Goal: Task Accomplishment & Management: Manage account settings

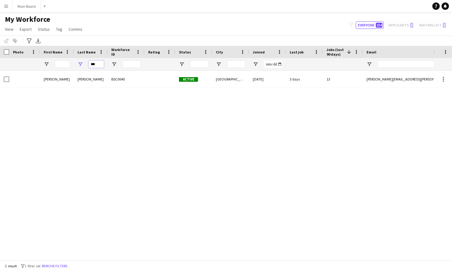
drag, startPoint x: 101, startPoint y: 65, endPoint x: 81, endPoint y: 65, distance: 20.0
click at [82, 65] on div "***" at bounding box center [91, 64] width 34 height 12
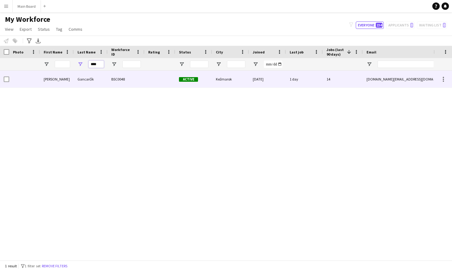
type input "****"
click at [141, 83] on div "BSC0048" at bounding box center [126, 79] width 37 height 17
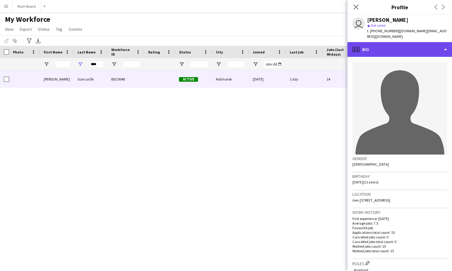
click at [434, 43] on div "profile Bio" at bounding box center [400, 49] width 105 height 15
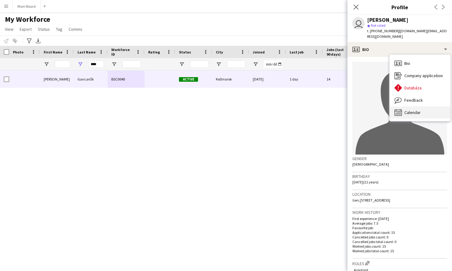
click at [418, 110] on span "Calendar" at bounding box center [413, 113] width 16 height 6
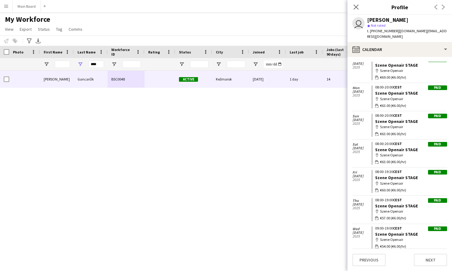
scroll to position [247, 0]
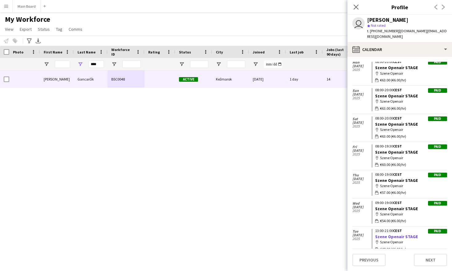
click at [412, 234] on link "Szene Openair STAGE" at bounding box center [396, 237] width 43 height 6
click at [385, 247] on span "€48.00 (€6.00/hr)" at bounding box center [393, 250] width 26 height 6
click at [395, 247] on span "€48.00 (€6.00/hr)" at bounding box center [393, 250] width 26 height 6
click at [433, 229] on div "Paid" at bounding box center [437, 231] width 19 height 5
click at [359, 8] on app-icon "Close pop-in" at bounding box center [356, 7] width 9 height 9
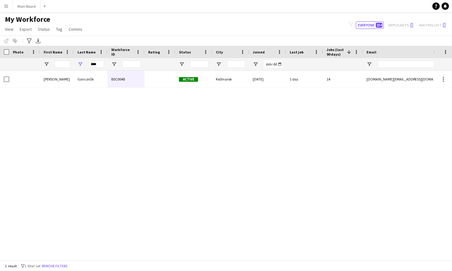
click at [6, 8] on app-icon "Menu" at bounding box center [6, 6] width 5 height 5
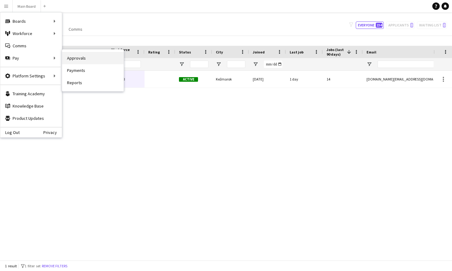
click at [87, 58] on link "Approvals" at bounding box center [93, 58] width 62 height 12
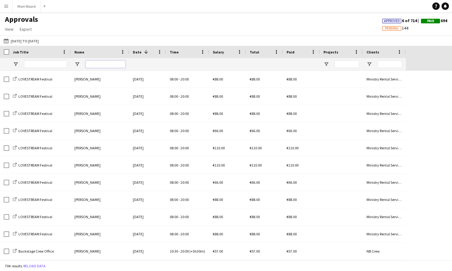
click at [94, 64] on input "Name Filter Input" at bounding box center [106, 64] width 40 height 7
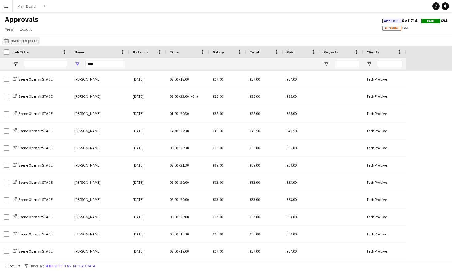
click at [22, 38] on button "03-07-2025 to 13-08-2025 03-07-2025 to 13-08-2025" at bounding box center [21, 40] width 38 height 7
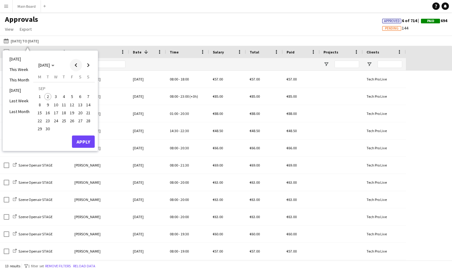
click at [78, 67] on span "Previous month" at bounding box center [76, 65] width 12 height 12
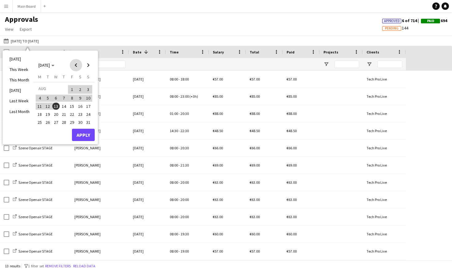
click at [78, 67] on span "Previous month" at bounding box center [76, 65] width 12 height 12
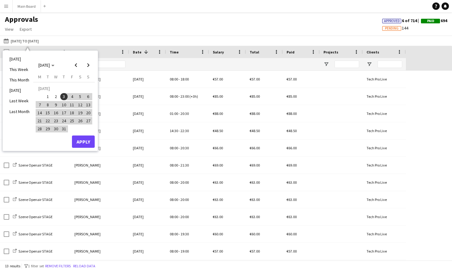
click at [48, 98] on span "1" at bounding box center [47, 96] width 7 height 7
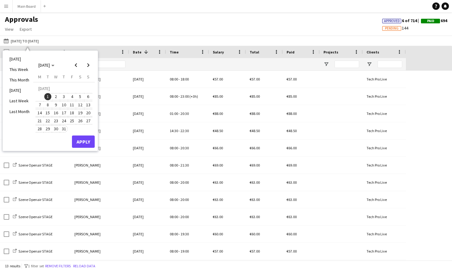
click at [64, 129] on span "31" at bounding box center [63, 129] width 7 height 7
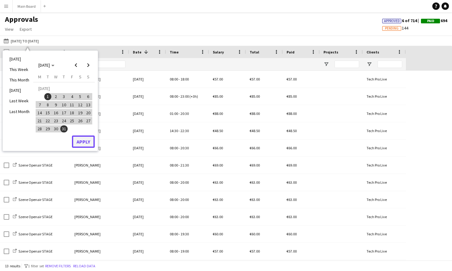
click at [78, 139] on button "Apply" at bounding box center [83, 142] width 23 height 12
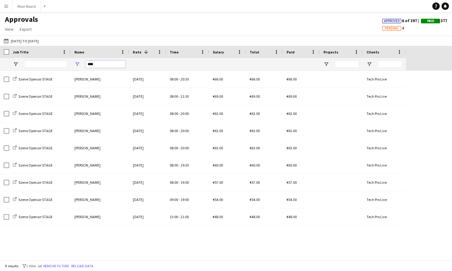
drag, startPoint x: 102, startPoint y: 63, endPoint x: 79, endPoint y: 62, distance: 23.4
click at [79, 62] on div "****" at bounding box center [100, 64] width 58 height 12
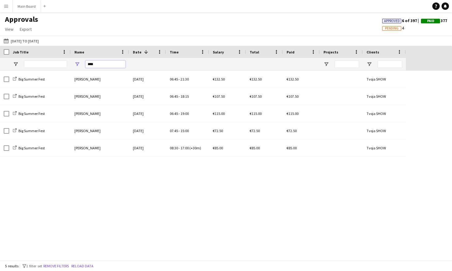
drag, startPoint x: 97, startPoint y: 64, endPoint x: 78, endPoint y: 62, distance: 18.2
click at [79, 62] on div "****" at bounding box center [100, 64] width 58 height 12
type input "****"
click at [28, 30] on span "Export" at bounding box center [26, 29] width 12 height 6
click at [95, 29] on div "Approvals View Customise view Customise filters Reset Filters Reset View Reset …" at bounding box center [226, 25] width 452 height 21
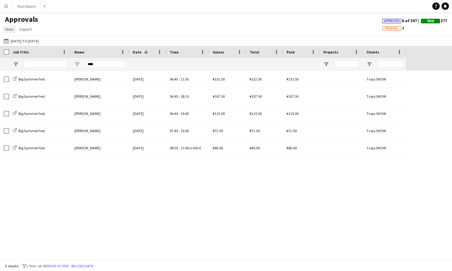
click at [11, 31] on span "View" at bounding box center [9, 29] width 9 height 6
click at [28, 76] on span "Reset Filters" at bounding box center [20, 74] width 24 height 6
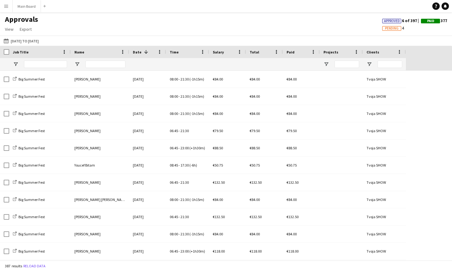
click at [6, 6] on app-icon "Menu" at bounding box center [6, 6] width 5 height 5
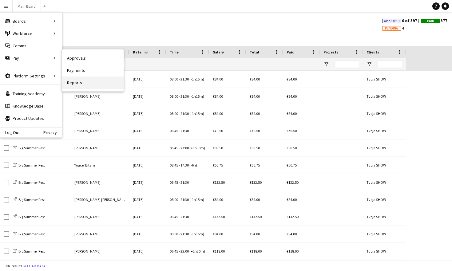
click at [83, 82] on link "Reports" at bounding box center [93, 83] width 62 height 12
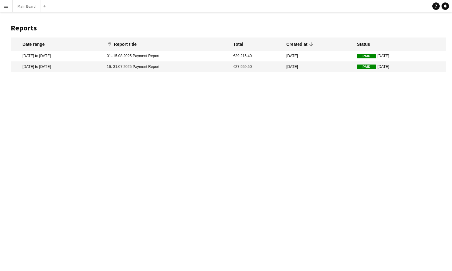
click at [333, 66] on mat-cell "9 Aug 2025" at bounding box center [318, 67] width 71 height 10
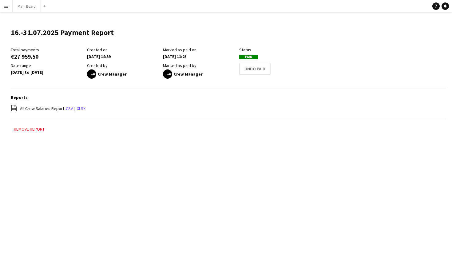
click at [9, 9] on button "Menu" at bounding box center [6, 6] width 12 height 12
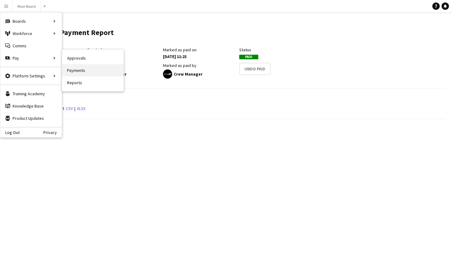
click at [86, 74] on link "Payments" at bounding box center [93, 70] width 62 height 12
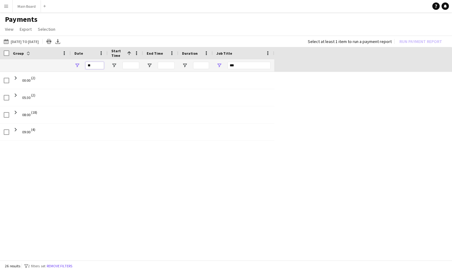
drag, startPoint x: 94, startPoint y: 69, endPoint x: 90, endPoint y: 69, distance: 4.6
click at [90, 69] on input "**" at bounding box center [95, 65] width 18 height 7
type input "*"
drag, startPoint x: 242, startPoint y: 65, endPoint x: 227, endPoint y: 64, distance: 15.1
click at [231, 65] on input "***" at bounding box center [249, 65] width 43 height 7
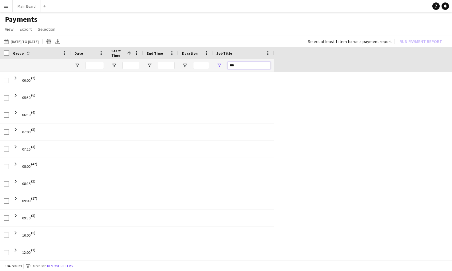
type input "*"
click at [20, 53] on span "Group" at bounding box center [18, 53] width 11 height 5
click at [28, 52] on span at bounding box center [29, 53] width 6 height 6
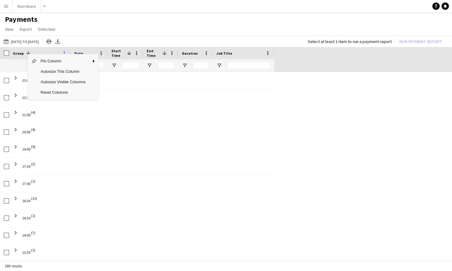
click at [67, 52] on span at bounding box center [65, 53] width 6 height 6
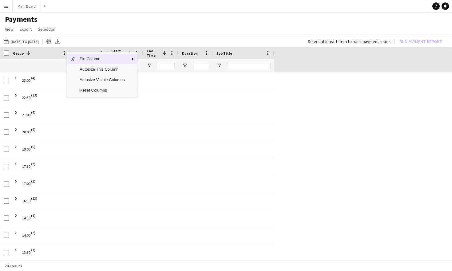
click at [121, 38] on div "16-08-2025 to 02-09-2025 16-08-2025 to 02-09-2025 Today This Week This Month Ye…" at bounding box center [226, 41] width 452 height 11
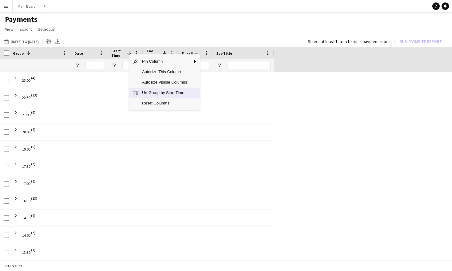
click at [144, 93] on span "Un-Group by Start Time" at bounding box center [164, 93] width 52 height 10
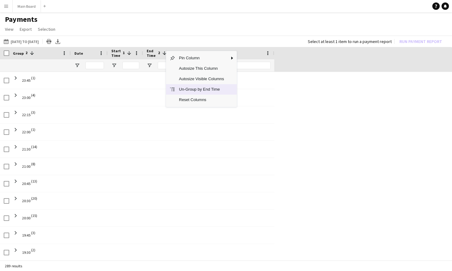
click at [182, 90] on span "Un-Group by End Time" at bounding box center [201, 89] width 52 height 10
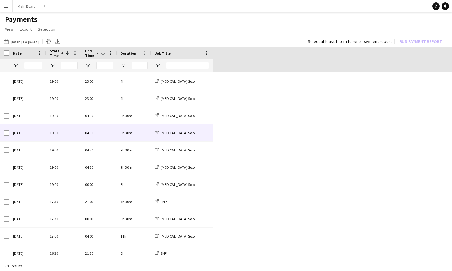
scroll to position [465, 0]
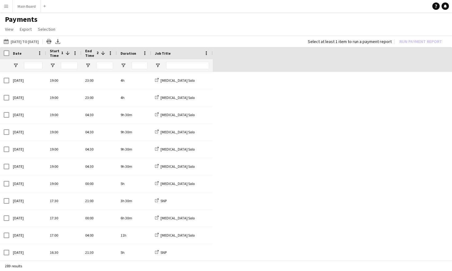
click at [7, 9] on button "Menu" at bounding box center [6, 6] width 12 height 12
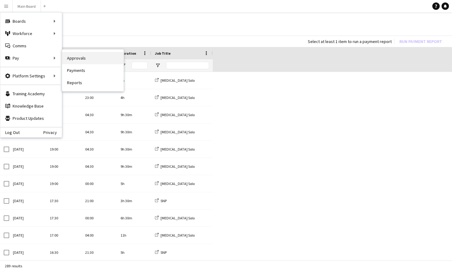
click at [77, 60] on link "Approvals" at bounding box center [93, 58] width 62 height 12
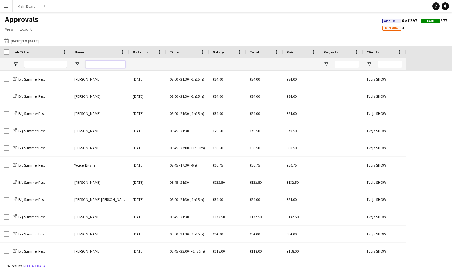
click at [101, 62] on input "Name Filter Input" at bounding box center [106, 64] width 40 height 7
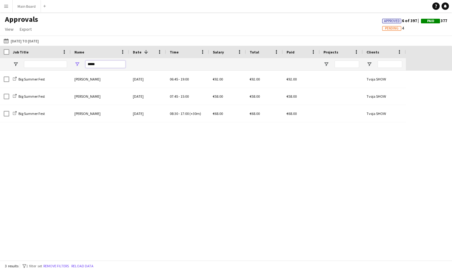
drag, startPoint x: 102, startPoint y: 64, endPoint x: 87, endPoint y: 64, distance: 14.2
click at [87, 64] on input "*****" at bounding box center [106, 64] width 40 height 7
type input "****"
click at [5, 6] on app-icon "Menu" at bounding box center [6, 6] width 5 height 5
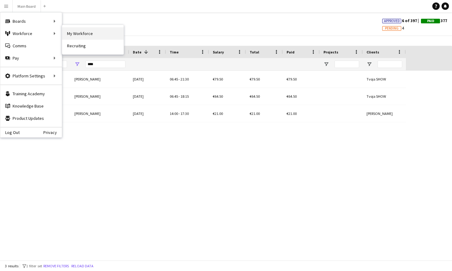
click at [81, 33] on link "My Workforce" at bounding box center [93, 33] width 62 height 12
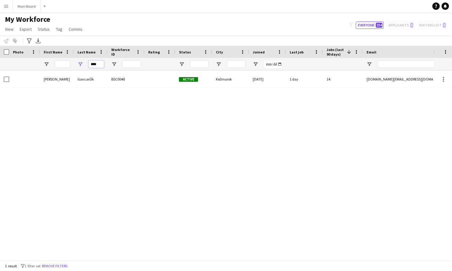
drag, startPoint x: 100, startPoint y: 66, endPoint x: 81, endPoint y: 66, distance: 19.1
click at [81, 66] on div "****" at bounding box center [91, 64] width 34 height 12
drag, startPoint x: 101, startPoint y: 64, endPoint x: 77, endPoint y: 63, distance: 24.0
click at [77, 63] on div "****" at bounding box center [91, 64] width 34 height 12
type input "****"
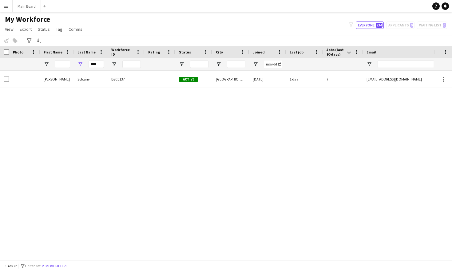
click at [172, 106] on div "Matúš Solčány BSC0137 Active Bratislava 08-07-2025 1 day 7 solcanymatus8@gmail.…" at bounding box center [217, 166] width 434 height 190
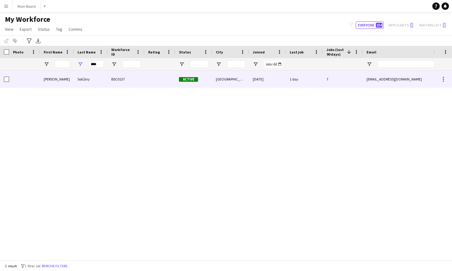
click at [97, 80] on div "Solčány" at bounding box center [91, 79] width 34 height 17
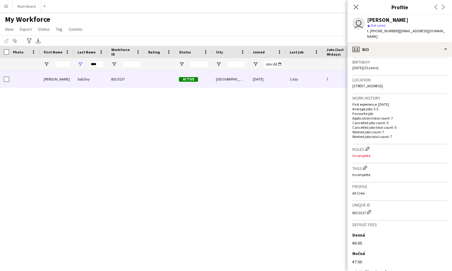
scroll to position [167, 0]
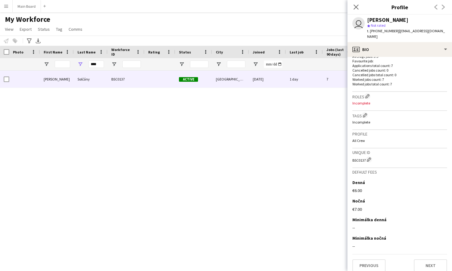
click at [226, 185] on div "Matúš Solčány BSC0137 Active Bratislava 08-07-2025 1 day 7 solcanymatus8@gmail.…" at bounding box center [217, 166] width 434 height 190
click at [359, 7] on app-icon "Close pop-in" at bounding box center [356, 7] width 9 height 9
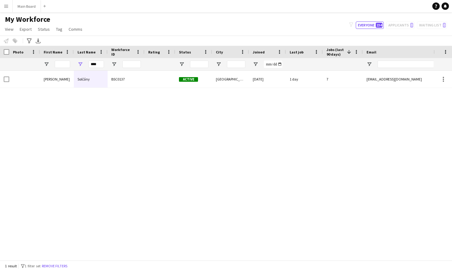
click at [6, 3] on button "Menu" at bounding box center [6, 6] width 12 height 12
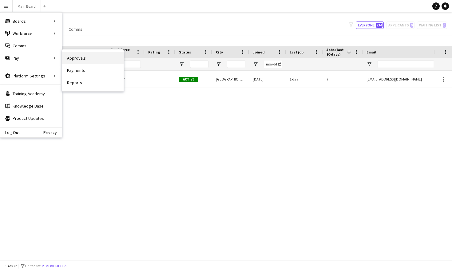
click at [70, 58] on link "Approvals" at bounding box center [93, 58] width 62 height 12
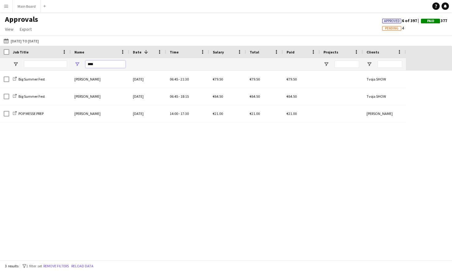
drag, startPoint x: 99, startPoint y: 64, endPoint x: 78, endPoint y: 65, distance: 21.6
click at [78, 65] on div "****" at bounding box center [100, 64] width 58 height 12
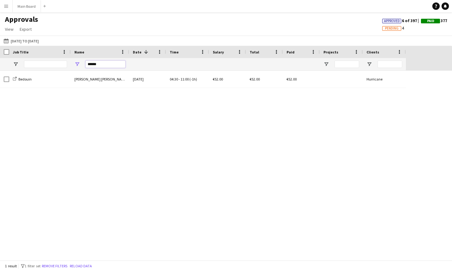
drag, startPoint x: 102, startPoint y: 64, endPoint x: 91, endPoint y: 64, distance: 11.1
click at [91, 64] on input "******" at bounding box center [106, 64] width 40 height 7
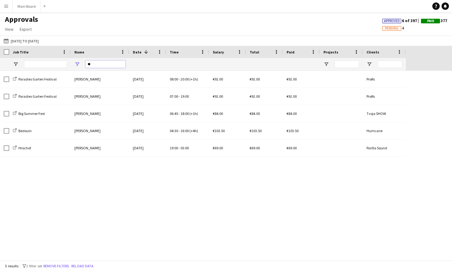
drag, startPoint x: 108, startPoint y: 63, endPoint x: 77, endPoint y: 59, distance: 31.3
click at [78, 59] on div "**" at bounding box center [100, 64] width 58 height 12
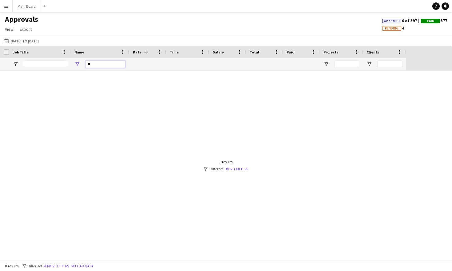
type input "*"
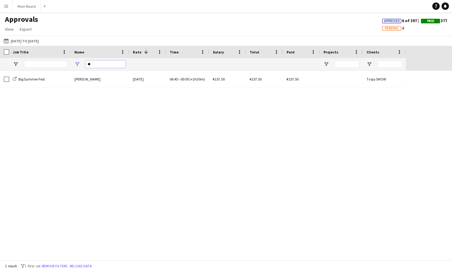
type input "*"
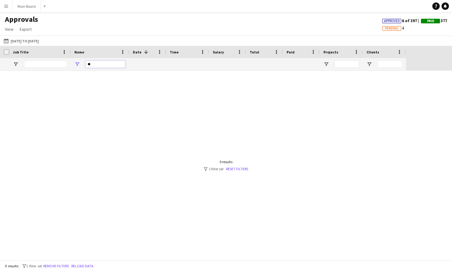
type input "*"
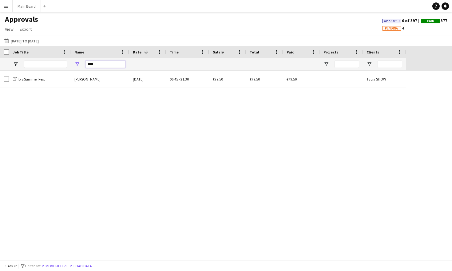
drag, startPoint x: 98, startPoint y: 65, endPoint x: 84, endPoint y: 65, distance: 14.8
click at [84, 65] on div "****" at bounding box center [100, 64] width 58 height 12
type input "*"
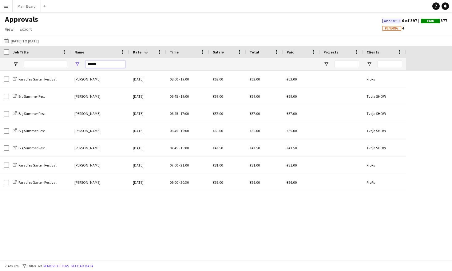
drag, startPoint x: 112, startPoint y: 62, endPoint x: 78, endPoint y: 62, distance: 34.2
click at [78, 62] on div "******" at bounding box center [100, 64] width 58 height 12
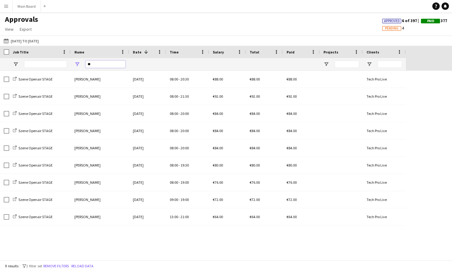
type input "*"
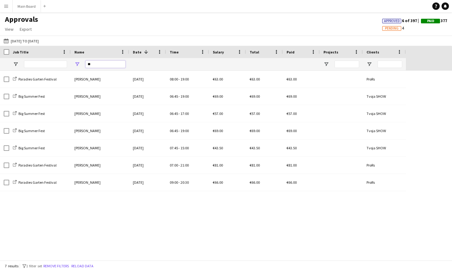
type input "*"
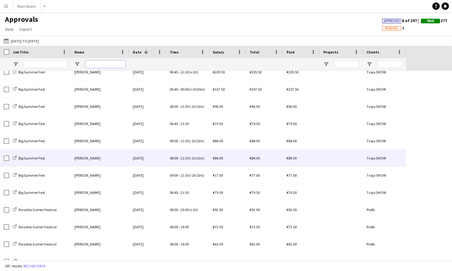
scroll to position [538, 0]
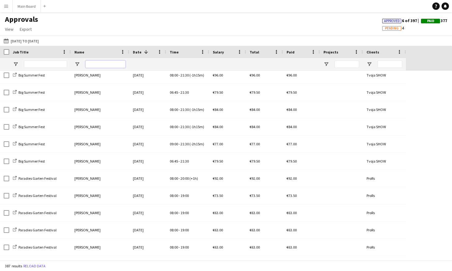
click at [111, 62] on input "Name Filter Input" at bounding box center [106, 64] width 40 height 7
type input "******"
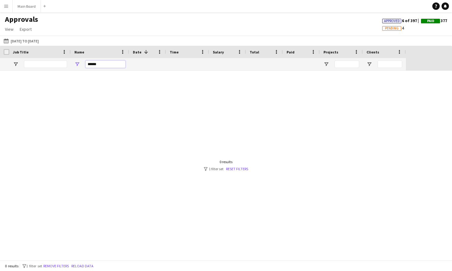
drag, startPoint x: 106, startPoint y: 66, endPoint x: 67, endPoint y: 61, distance: 39.4
click at [67, 60] on div "******" at bounding box center [203, 64] width 406 height 12
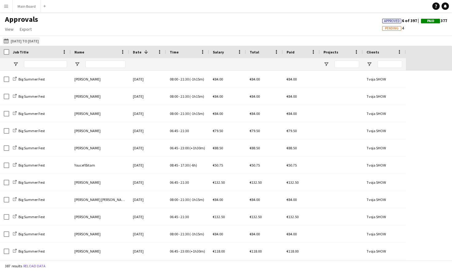
click at [40, 39] on button "01-07-2025 to 31-07-2025 01-07-2025 to 31-07-2025" at bounding box center [21, 40] width 38 height 7
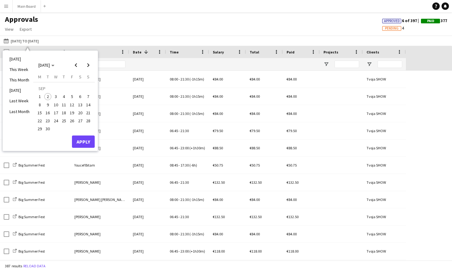
click at [42, 96] on span "1" at bounding box center [39, 96] width 7 height 7
click at [50, 96] on span "2" at bounding box center [47, 96] width 7 height 7
click at [86, 138] on button "Apply" at bounding box center [83, 142] width 23 height 12
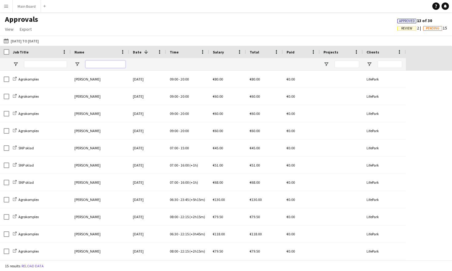
click at [98, 66] on input "Name Filter Input" at bounding box center [106, 64] width 40 height 7
type input "***"
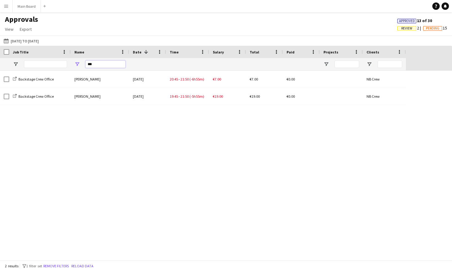
drag, startPoint x: 99, startPoint y: 66, endPoint x: 74, endPoint y: 65, distance: 25.0
click at [78, 66] on div "***" at bounding box center [100, 64] width 58 height 12
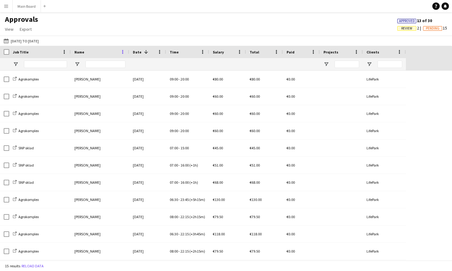
click at [122, 50] on span at bounding box center [123, 52] width 6 height 6
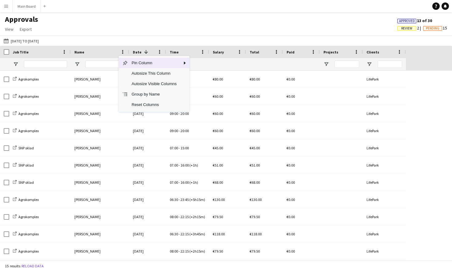
click at [106, 50] on div "Name" at bounding box center [96, 51] width 44 height 9
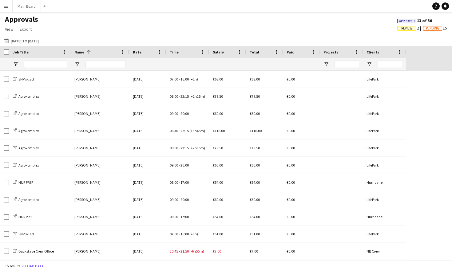
click at [80, 30] on div "Approvals View Customise view Customise filters Reset Filters Reset View Reset …" at bounding box center [226, 25] width 452 height 21
click at [19, 10] on button "Main Board Close" at bounding box center [27, 6] width 28 height 12
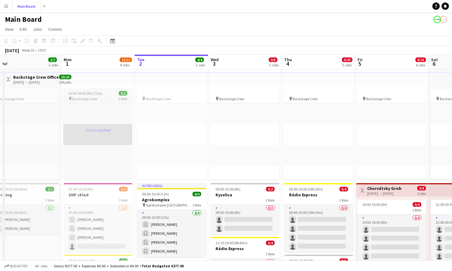
scroll to position [12, 0]
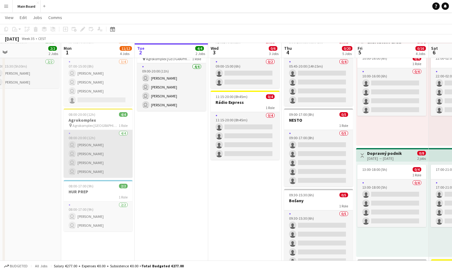
click at [101, 133] on app-card-role "4/4 08:00-20:00 (12h) user Peter Blaškovič user Jakub Gancarčík user Daniel Sab…" at bounding box center [98, 154] width 69 height 48
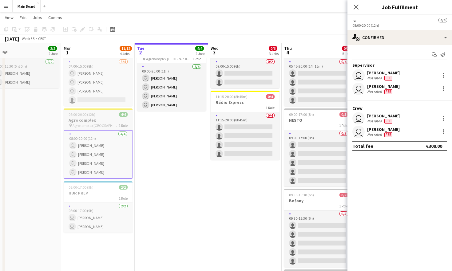
click at [108, 123] on h3 "Agrokomplex" at bounding box center [98, 121] width 69 height 6
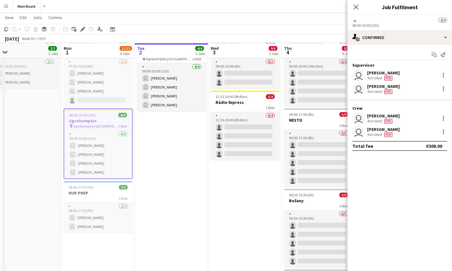
click at [377, 24] on div "08:00-20:00 (12h)" at bounding box center [400, 25] width 95 height 5
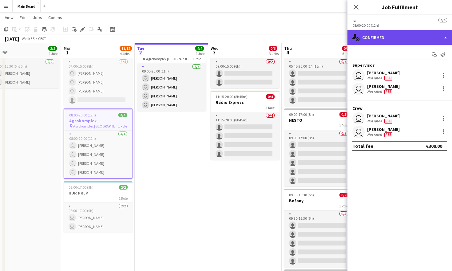
click at [377, 36] on div "single-neutral-actions-check-2 Confirmed" at bounding box center [400, 37] width 105 height 15
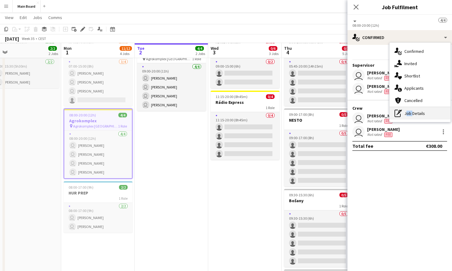
click at [411, 110] on div "pen-write Job Details" at bounding box center [420, 113] width 61 height 12
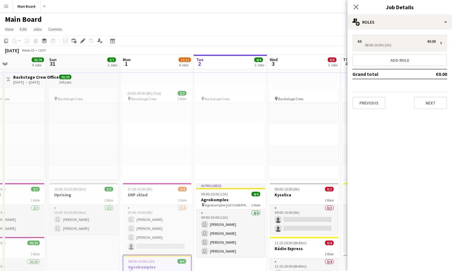
scroll to position [24, 0]
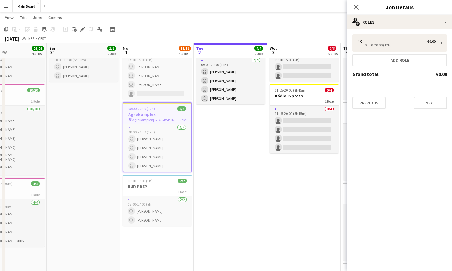
click at [89, 151] on app-date-cell "pin Backstage Crew Click to add Role Click to add Role Click to add Role Click …" at bounding box center [84, 269] width 74 height 705
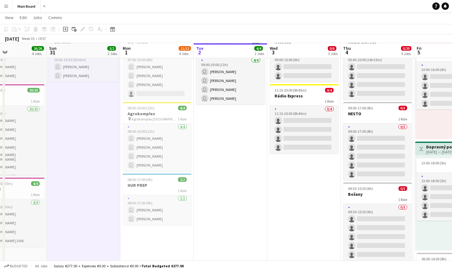
click at [6, 10] on button "Menu" at bounding box center [6, 6] width 12 height 12
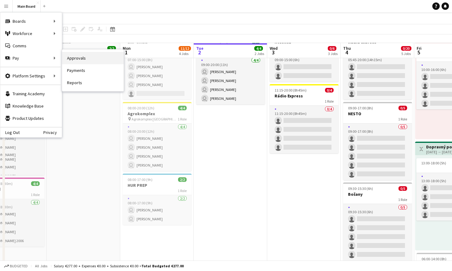
click at [62, 58] on link "Approvals" at bounding box center [93, 58] width 62 height 12
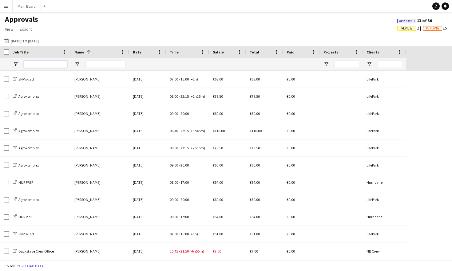
click at [51, 63] on input "Job Title Filter Input" at bounding box center [45, 64] width 43 height 7
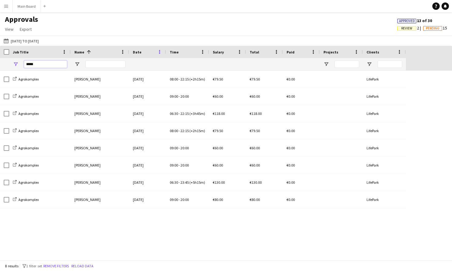
type input "*****"
click at [158, 54] on span at bounding box center [160, 52] width 6 height 6
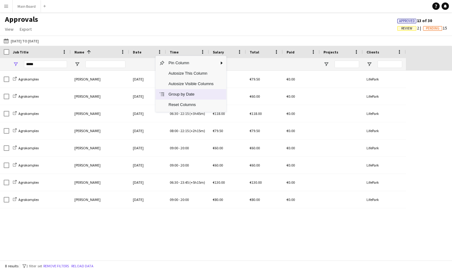
click at [179, 96] on span "Group by Date" at bounding box center [191, 94] width 52 height 10
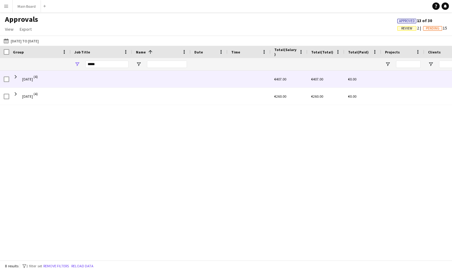
click at [23, 80] on span "Mon, 1 Sep 2025" at bounding box center [27, 79] width 11 height 17
click at [14, 75] on span at bounding box center [16, 77] width 6 height 6
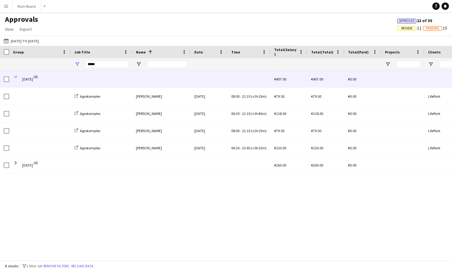
click at [18, 78] on span at bounding box center [16, 77] width 6 height 6
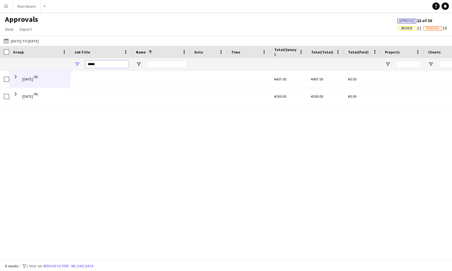
drag, startPoint x: 101, startPoint y: 65, endPoint x: 44, endPoint y: 65, distance: 56.9
click at [44, 65] on div "*****" at bounding box center [234, 64] width 468 height 12
click at [37, 9] on button "Main Board Close" at bounding box center [27, 6] width 28 height 12
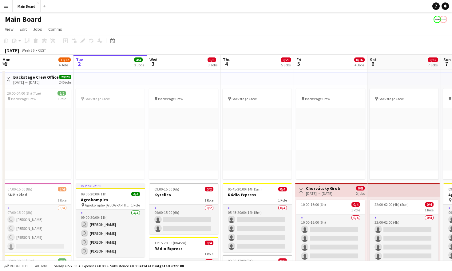
click at [6, 9] on button "Menu" at bounding box center [6, 6] width 12 height 12
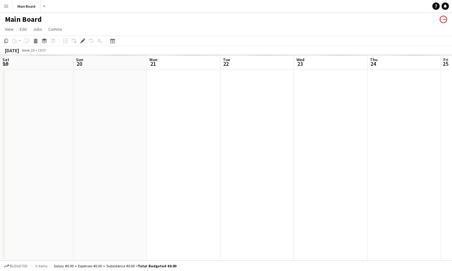
scroll to position [0, 212]
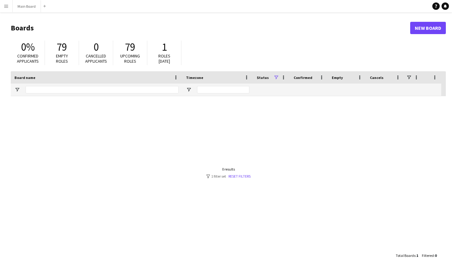
click at [6, 7] on app-icon "Menu" at bounding box center [6, 6] width 5 height 5
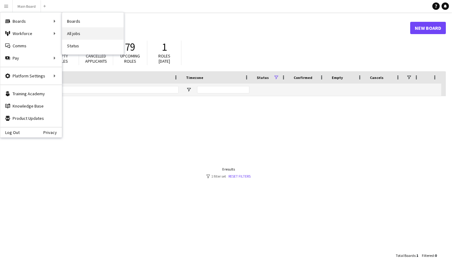
click at [70, 35] on link "All jobs" at bounding box center [93, 33] width 62 height 12
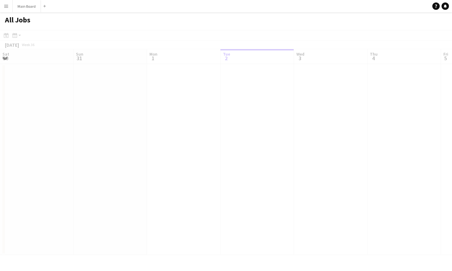
scroll to position [0, 147]
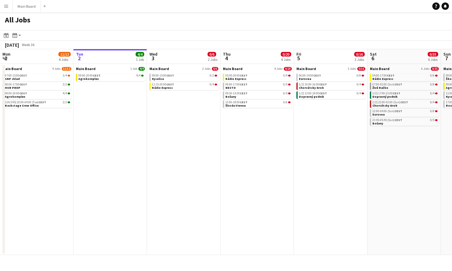
click at [7, 8] on app-icon "Menu" at bounding box center [6, 6] width 5 height 5
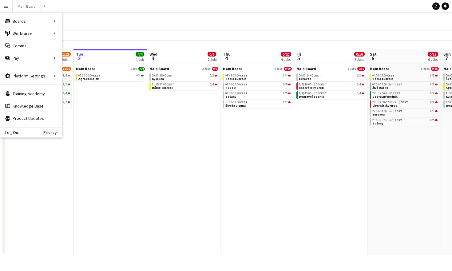
click at [105, 113] on app-date-cell "Main Board 1 Job 4/4 09:00-20:00 CEST 4/4 Agrokomplex" at bounding box center [111, 159] width 74 height 191
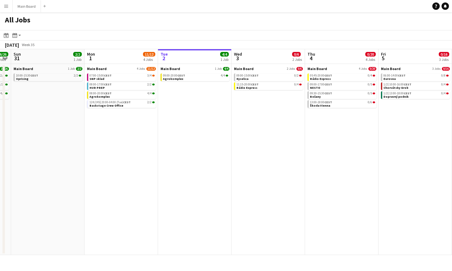
scroll to position [0, 135]
click at [130, 105] on link "124/245 | 20:00-04:00 (Tue) CEST 2/2 Backstage Crew Office" at bounding box center [122, 103] width 65 height 7
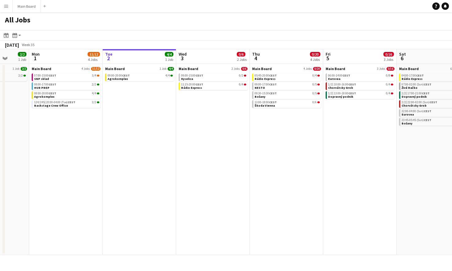
scroll to position [0, 198]
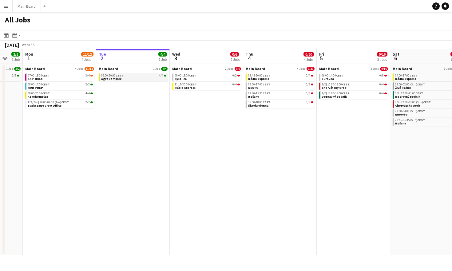
click at [127, 76] on div "09:00-20:00 CEST 4/4" at bounding box center [133, 75] width 65 height 3
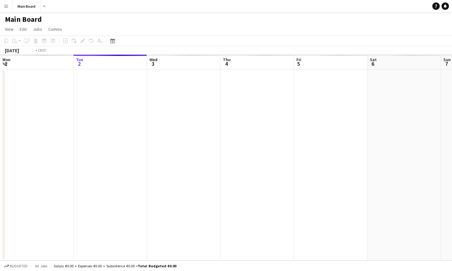
scroll to position [0, 212]
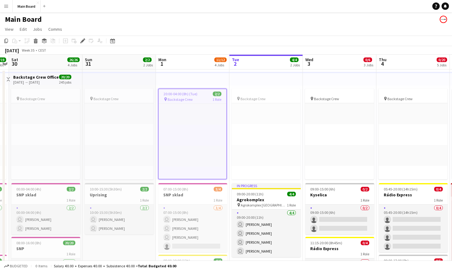
click at [176, 95] on span "20:00-04:00 (8h) (Tue)" at bounding box center [181, 94] width 34 height 5
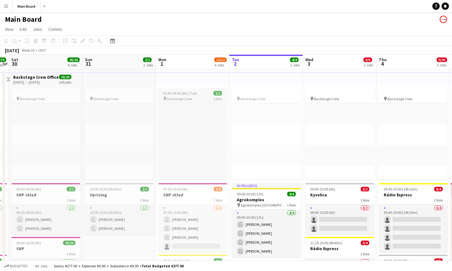
click at [197, 100] on div "pin Backstage Crew 1 Role" at bounding box center [192, 98] width 69 height 5
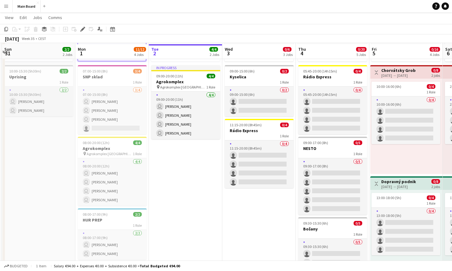
scroll to position [117, 0]
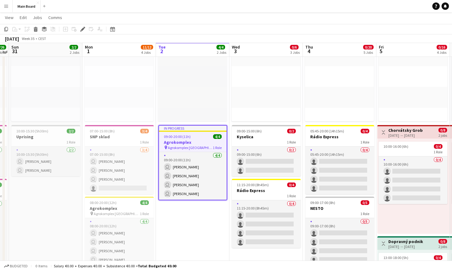
scroll to position [58, 0]
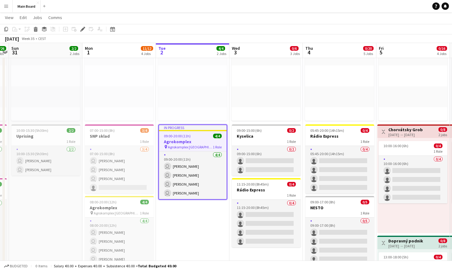
click at [202, 143] on h3 "Agrokomplex" at bounding box center [193, 142] width 68 height 6
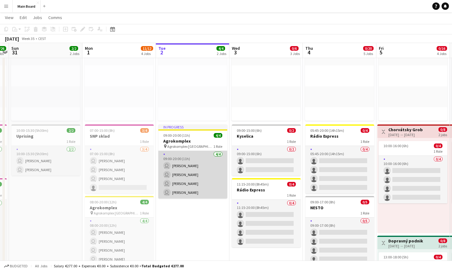
click at [197, 151] on app-card-role "[DATE] 09:00-20:00 (11h) user [PERSON_NAME] user [PERSON_NAME] user [PERSON_NAM…" at bounding box center [192, 175] width 69 height 48
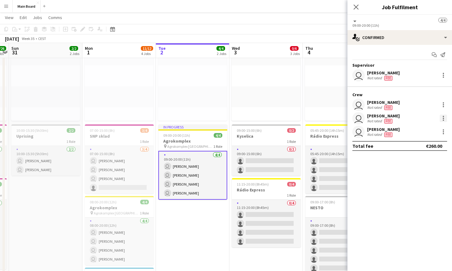
click at [283, 116] on div at bounding box center [443, 118] width 7 height 7
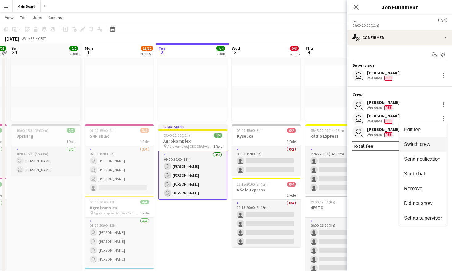
click at [283, 144] on span "Switch crew" at bounding box center [417, 144] width 26 height 5
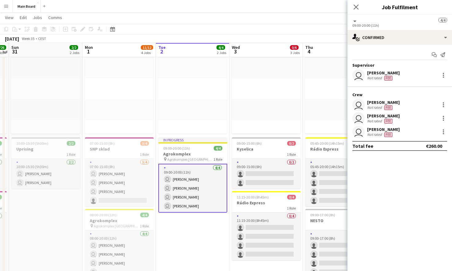
click at [283, 116] on div "[PERSON_NAME]" at bounding box center [383, 116] width 33 height 6
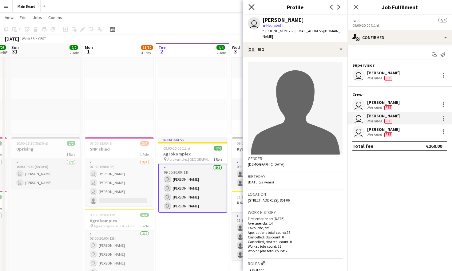
click at [250, 7] on icon "Close pop-in" at bounding box center [252, 7] width 6 height 6
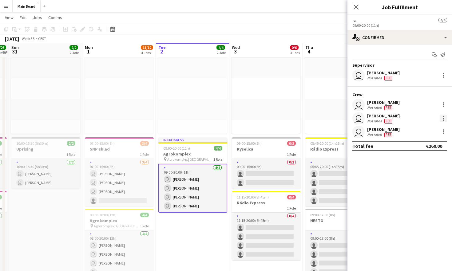
click at [283, 118] on div at bounding box center [443, 118] width 1 height 1
click at [283, 107] on div at bounding box center [226, 135] width 452 height 271
click at [283, 103] on div at bounding box center [443, 102] width 1 height 1
click at [283, 161] on div at bounding box center [226, 135] width 452 height 271
click at [283, 132] on div at bounding box center [443, 131] width 1 height 1
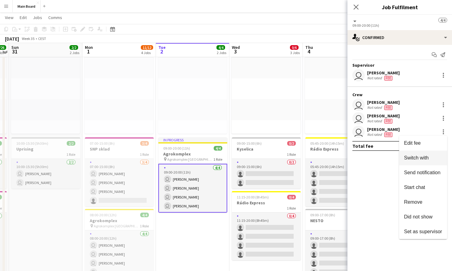
click at [283, 156] on span "Switch with" at bounding box center [416, 157] width 25 height 5
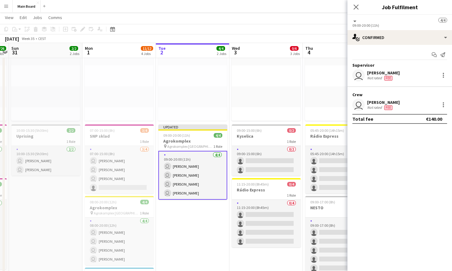
click at [283, 93] on div "Crew" at bounding box center [400, 95] width 105 height 6
click at [269, 134] on h3 "Kyselica" at bounding box center [266, 137] width 69 height 6
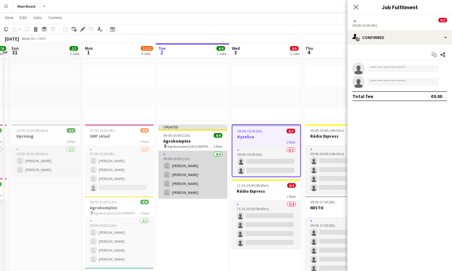
click at [192, 166] on app-card-role "[DATE] 09:00-20:00 (11h) user [PERSON_NAME] user [PERSON_NAME] user [PERSON_NAM…" at bounding box center [192, 175] width 69 height 48
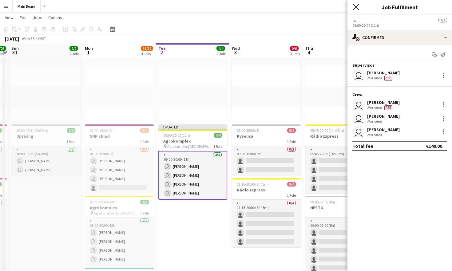
click at [283, 8] on icon at bounding box center [356, 7] width 6 height 6
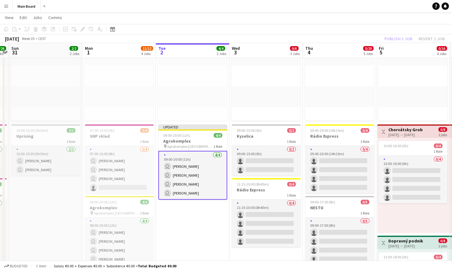
click at [283, 38] on div "Publish 1 job Revert 1 job" at bounding box center [414, 39] width 75 height 8
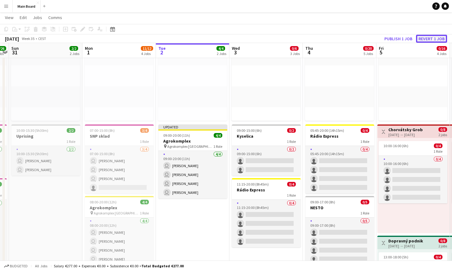
click at [283, 37] on button "Revert 1 job" at bounding box center [431, 39] width 31 height 8
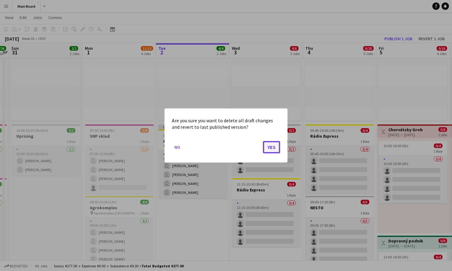
click at [272, 148] on button "Yes" at bounding box center [271, 147] width 17 height 12
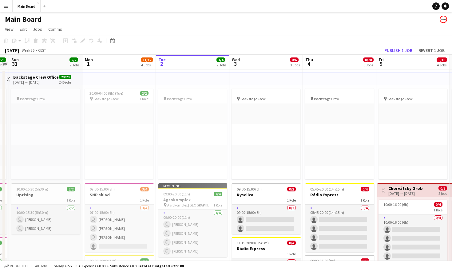
click at [283, 40] on app-toolbar "Copy Paste Paste Command V Paste with crew Command Shift V Paste linked Job [GE…" at bounding box center [226, 41] width 452 height 10
